Goal: Complete application form

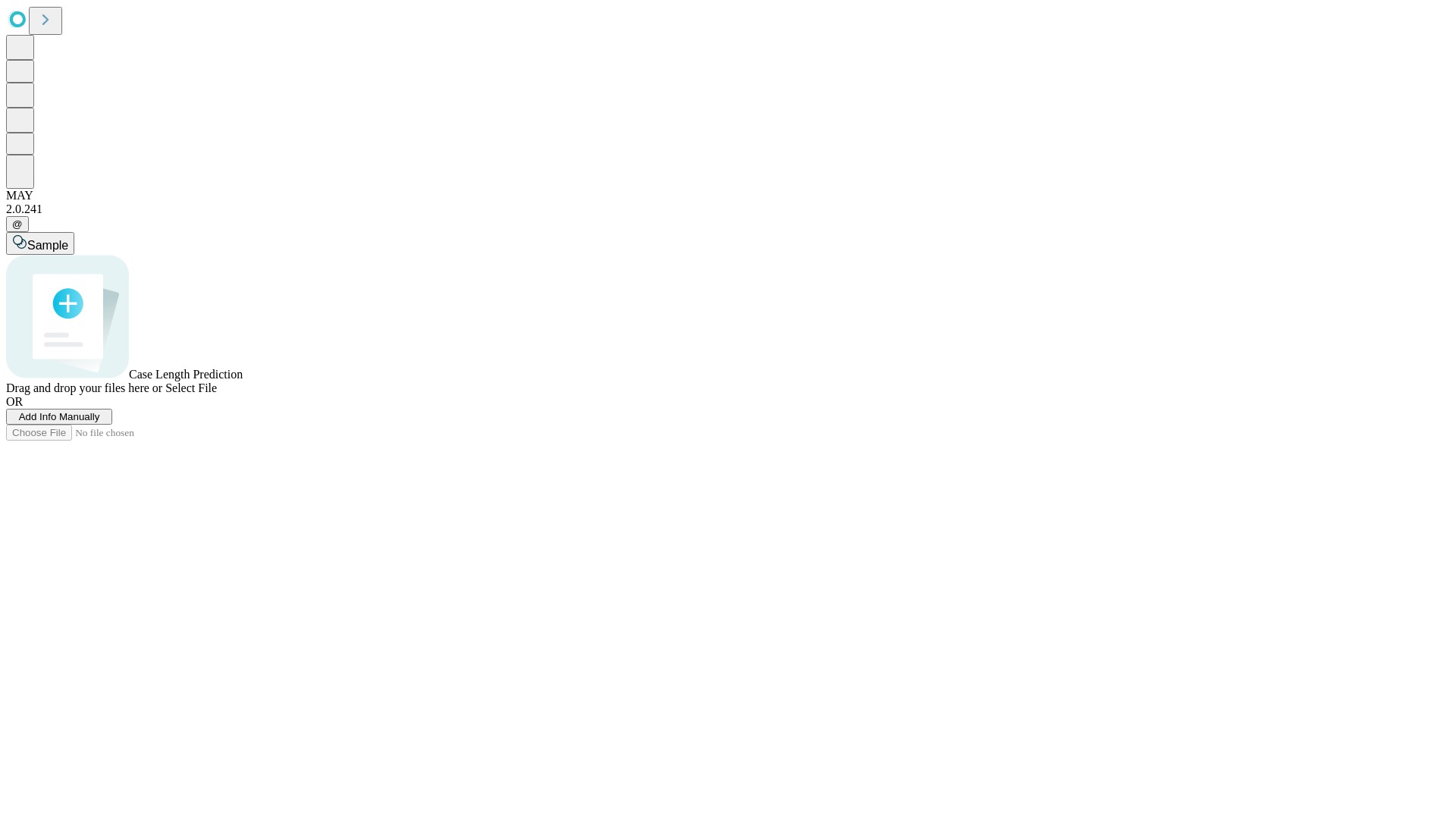
click at [101, 422] on span "Add Info Manually" at bounding box center [59, 416] width 81 height 11
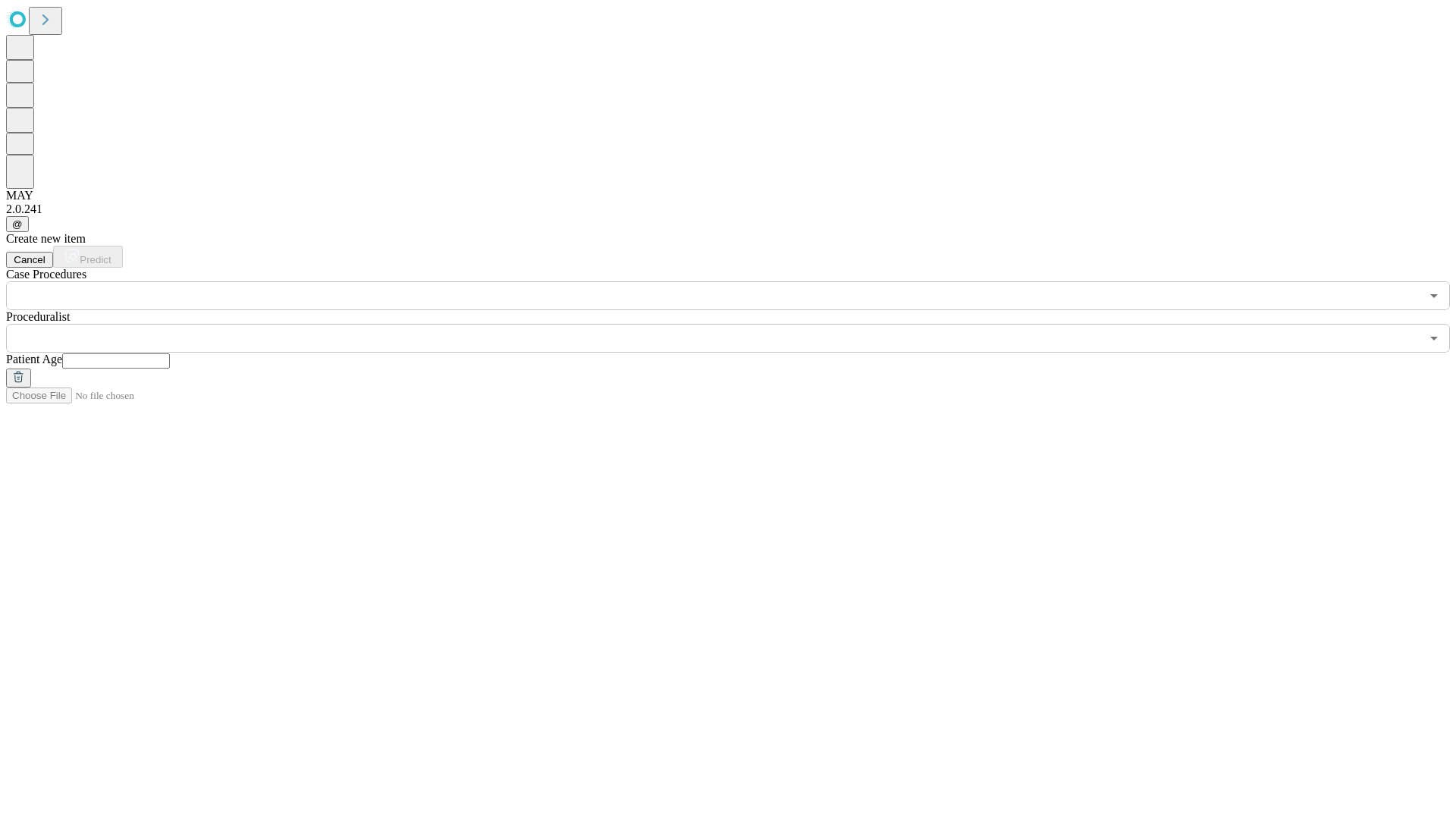
click at [170, 353] on input "text" at bounding box center [115, 361] width 107 height 15
type input "**"
click at [739, 324] on input "text" at bounding box center [713, 338] width 1415 height 29
